Goal: Task Accomplishment & Management: Use online tool/utility

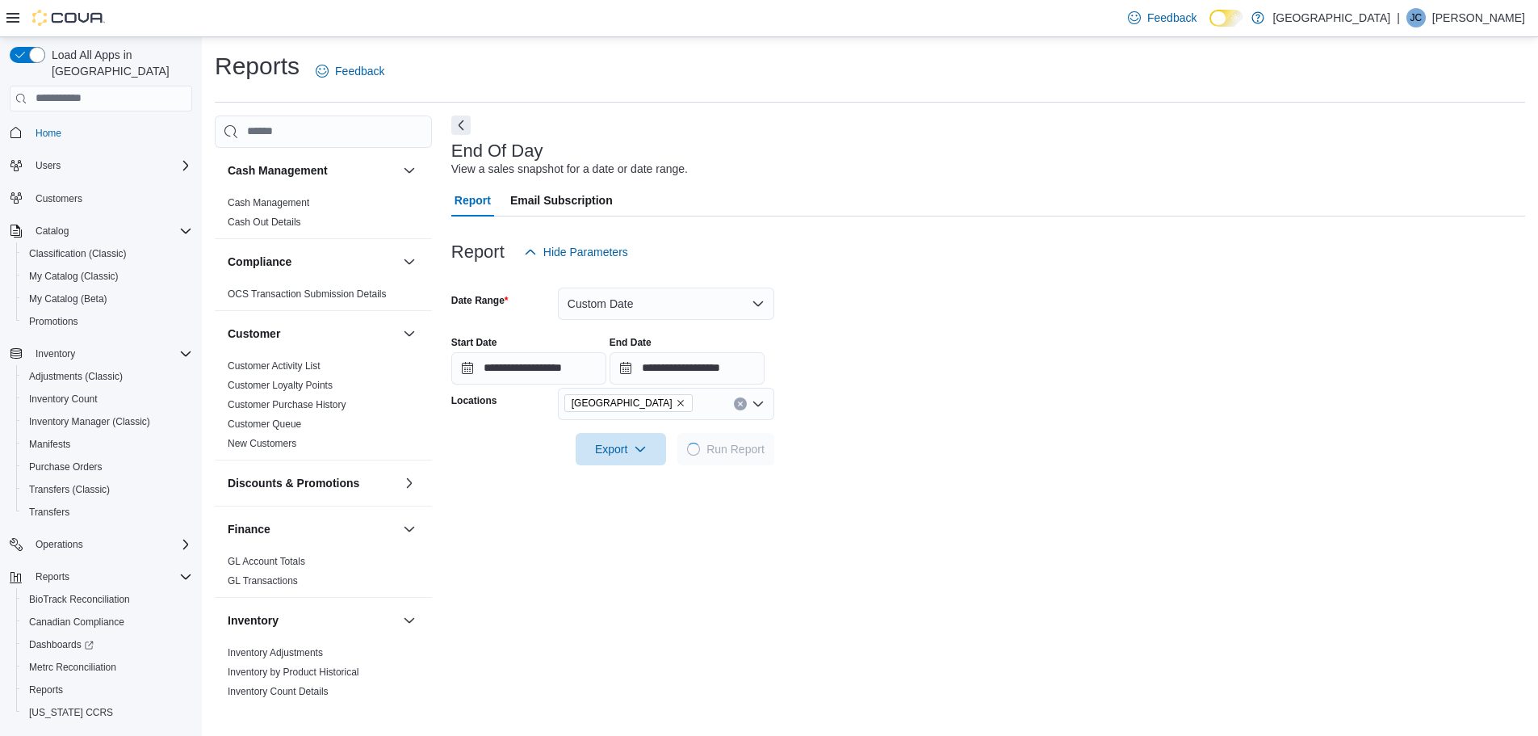
scroll to position [81, 0]
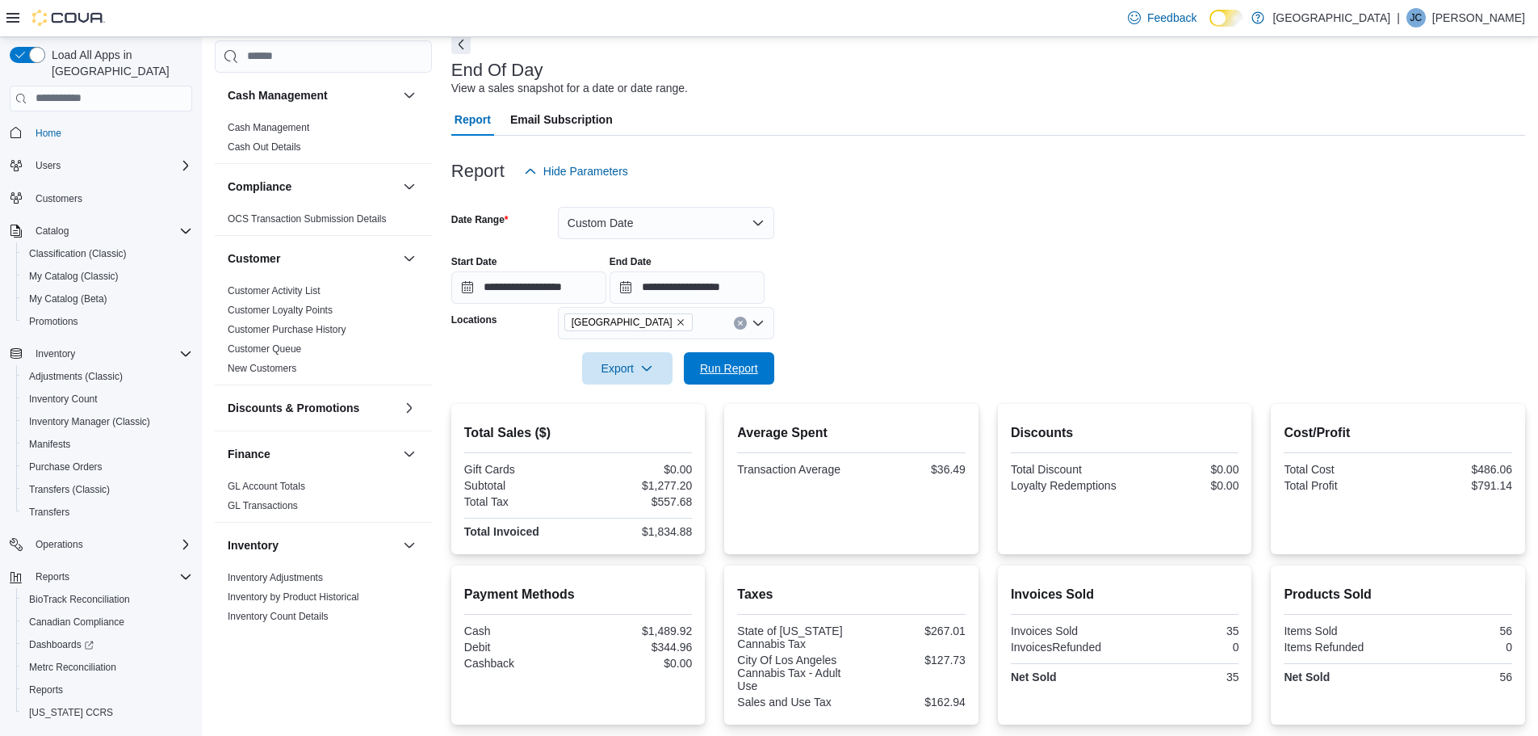
click at [735, 366] on span "Run Report" at bounding box center [729, 368] width 58 height 16
click at [734, 373] on span "Run Report" at bounding box center [729, 367] width 58 height 16
click at [738, 370] on span "Run Report" at bounding box center [729, 367] width 58 height 16
click at [751, 362] on span "Run Report" at bounding box center [729, 367] width 58 height 16
click at [749, 375] on span "Run Report" at bounding box center [729, 367] width 58 height 16
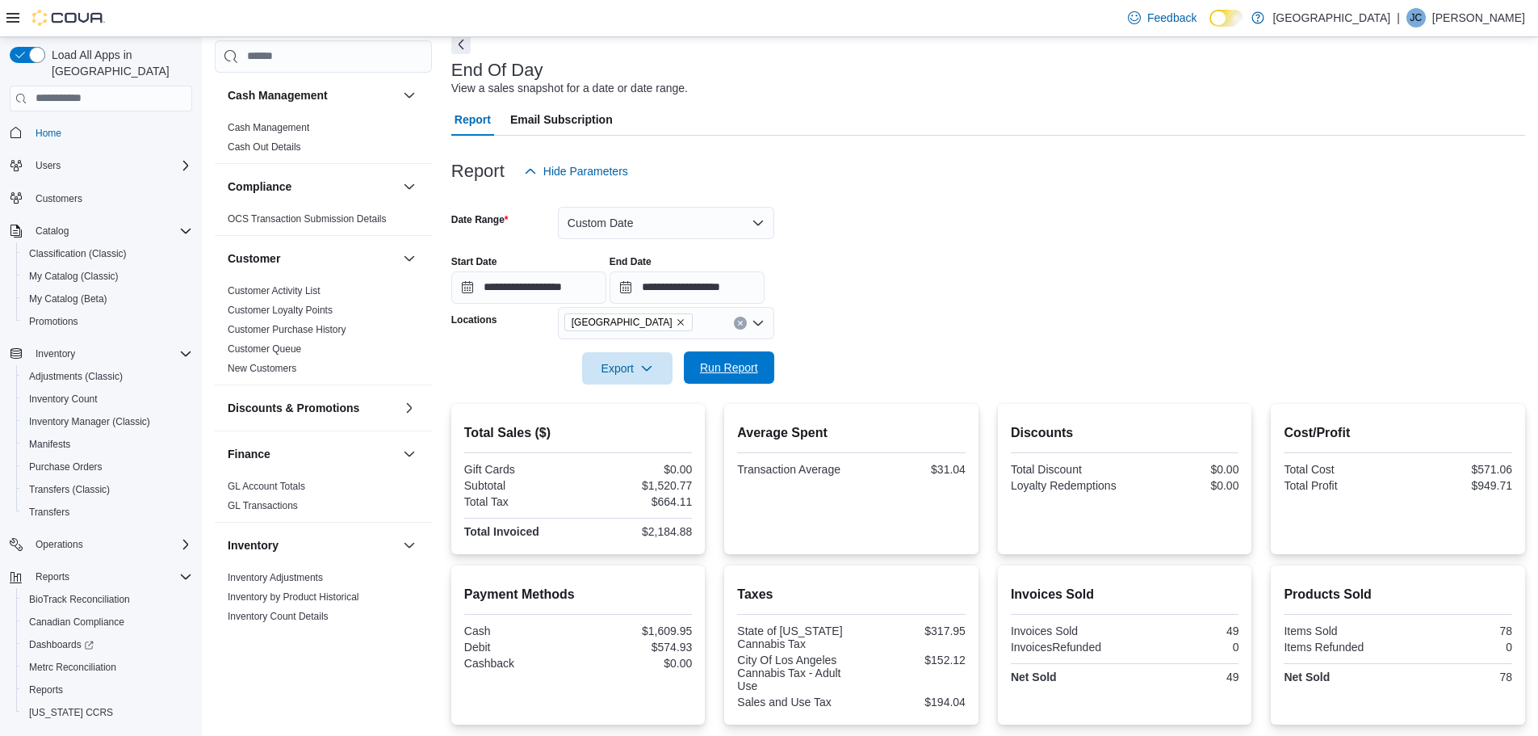
click at [754, 372] on span "Run Report" at bounding box center [729, 367] width 58 height 16
click at [756, 357] on span "Run Report" at bounding box center [729, 367] width 71 height 32
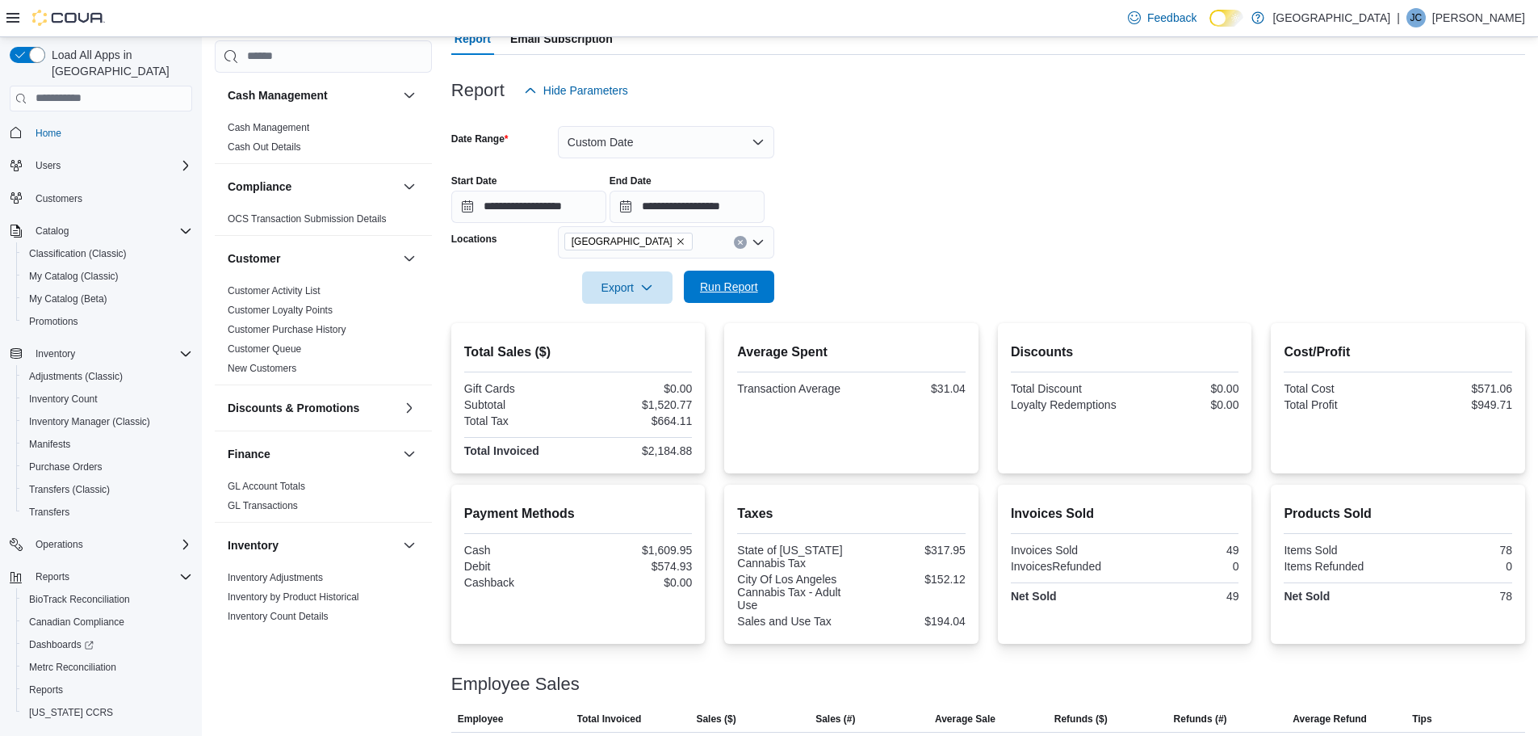
click at [724, 287] on span "Run Report" at bounding box center [729, 287] width 58 height 16
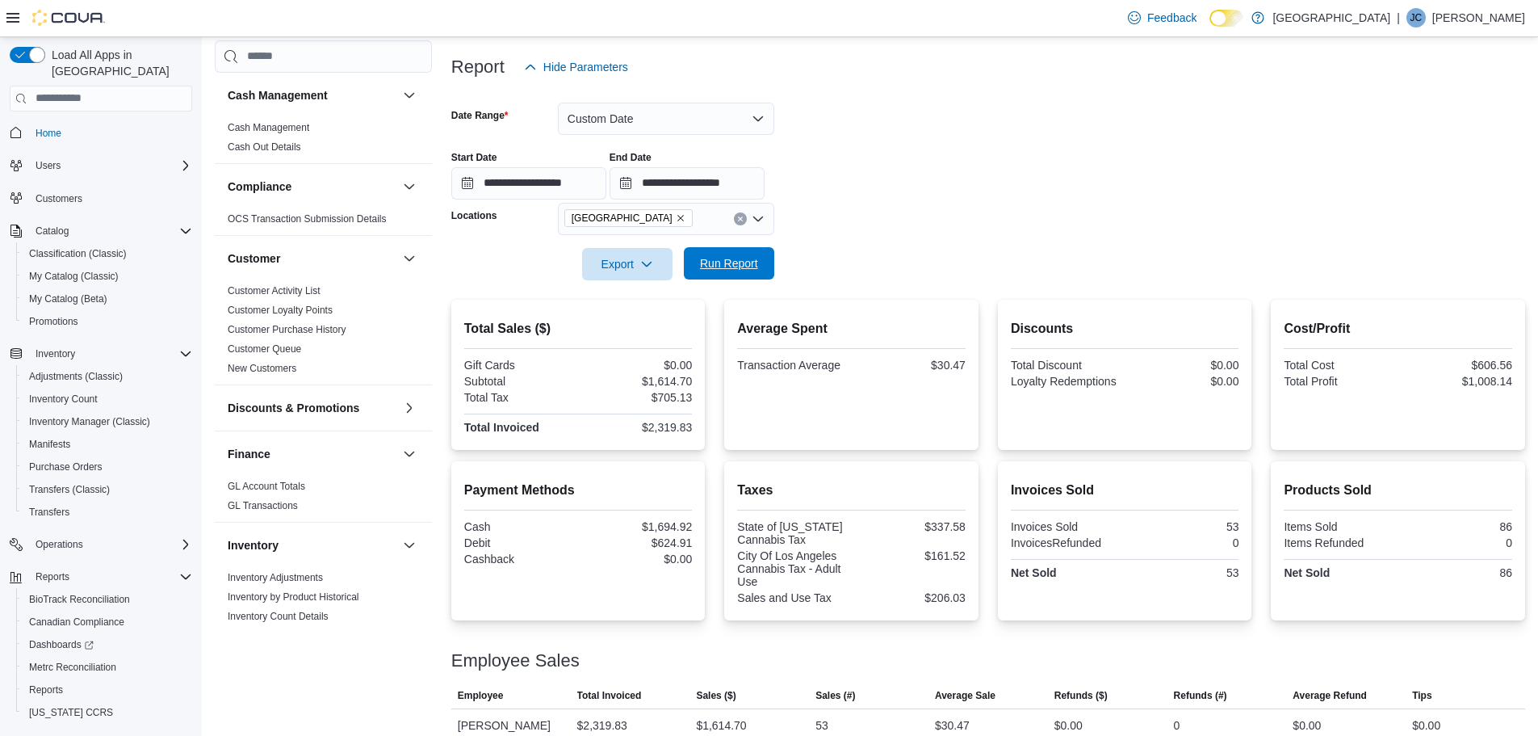
scroll to position [204, 0]
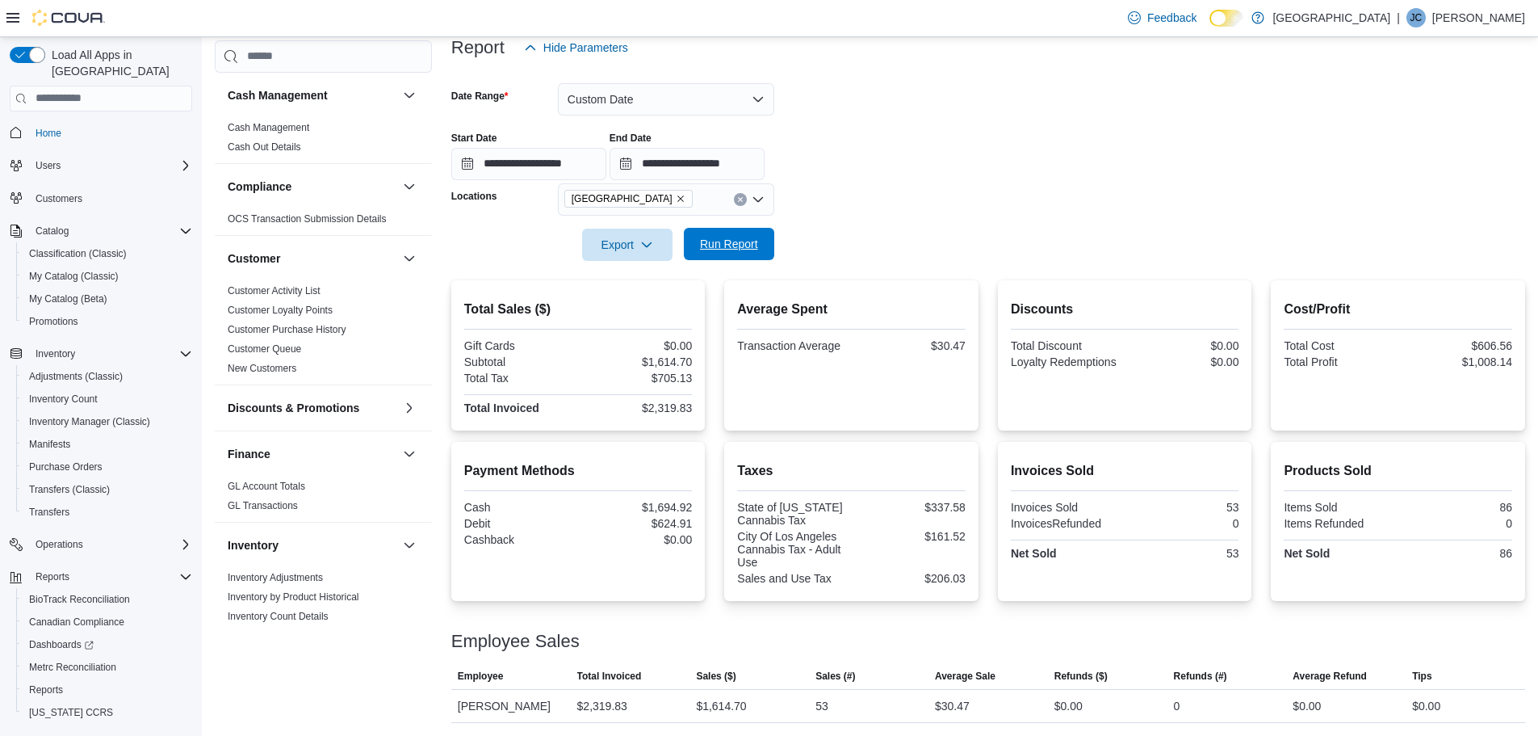
click at [720, 246] on span "Run Report" at bounding box center [729, 244] width 58 height 16
click at [720, 247] on span "Run Report" at bounding box center [729, 244] width 58 height 16
click at [707, 246] on span "Run Report" at bounding box center [729, 244] width 58 height 16
click at [743, 250] on span "Run Report" at bounding box center [729, 244] width 58 height 16
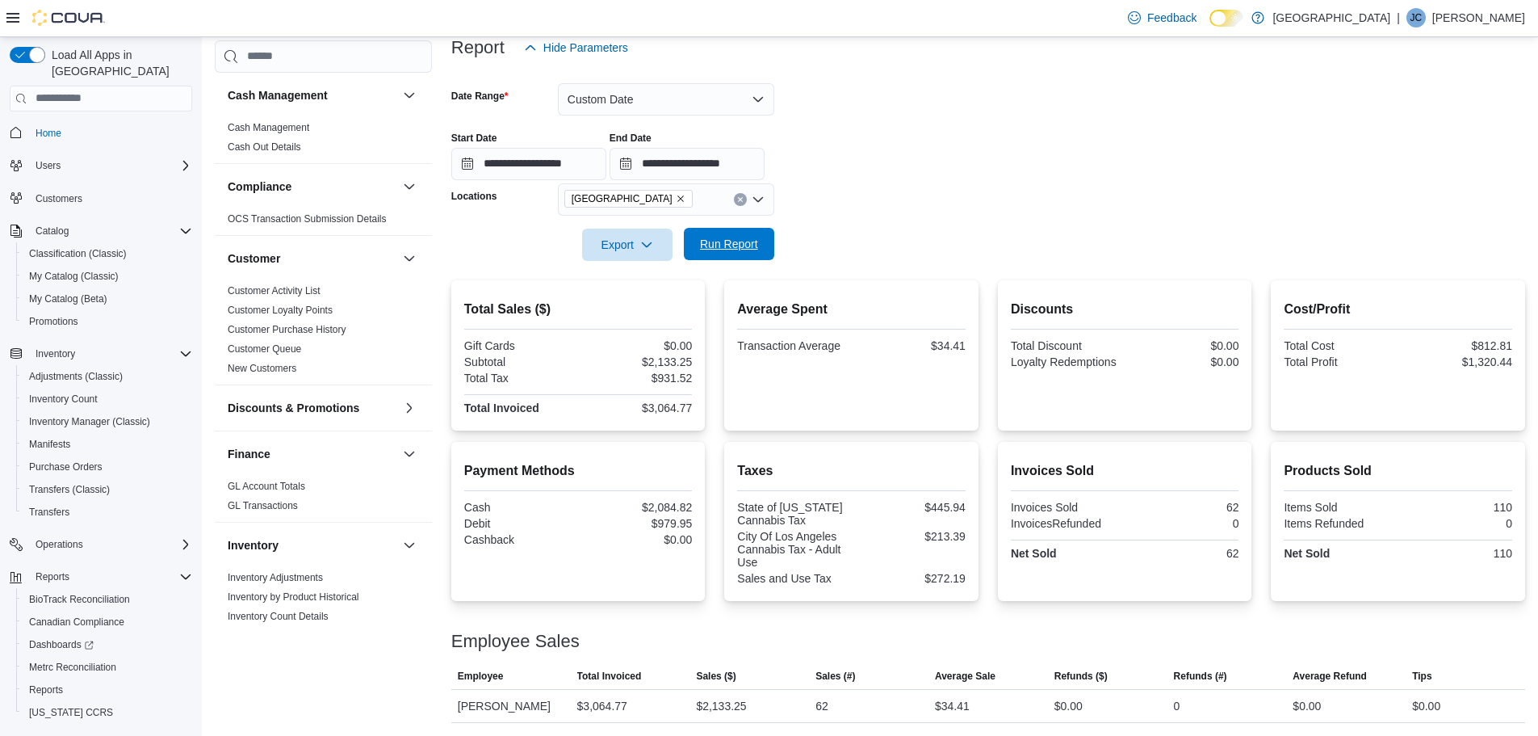
click at [713, 251] on span "Run Report" at bounding box center [729, 244] width 58 height 16
click at [737, 245] on span "Run Report" at bounding box center [729, 244] width 58 height 16
click at [741, 247] on span "Run Report" at bounding box center [729, 244] width 58 height 16
click at [759, 237] on span "Run Report" at bounding box center [729, 244] width 71 height 32
click at [723, 242] on span "Run Report" at bounding box center [729, 244] width 58 height 16
